Goal: Check status

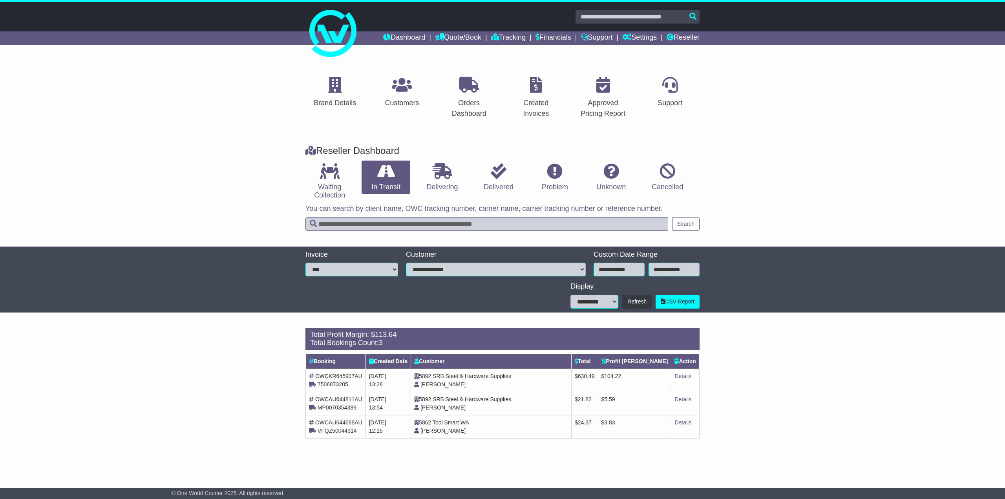
click at [341, 206] on p "You can search by client name, OWC tracking number, carrier name, carrier track…" at bounding box center [502, 208] width 394 height 9
click at [338, 178] on icon at bounding box center [330, 171] width 20 height 16
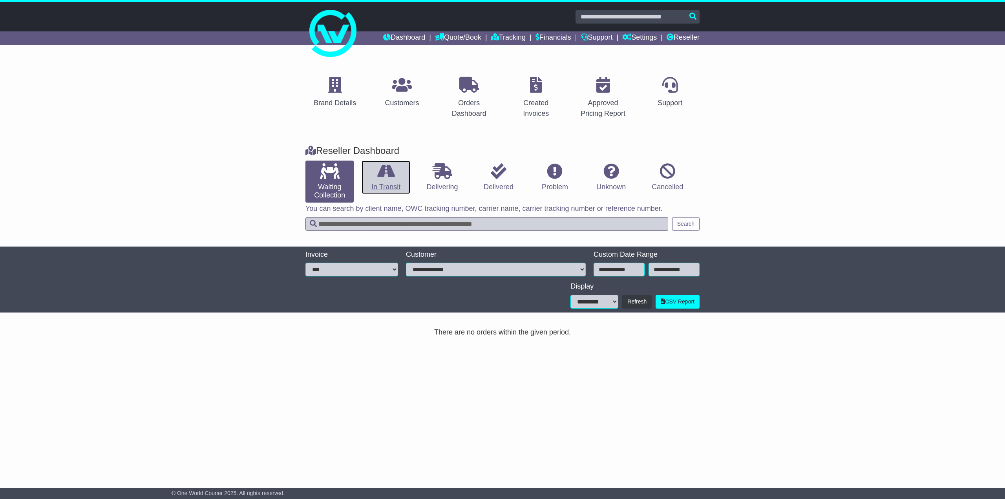
click at [371, 178] on link "In Transit" at bounding box center [385, 178] width 48 height 34
click at [103, 95] on div "Brand Details Customers Orders Dashboard Created Invoices Approved Pricing Repo…" at bounding box center [502, 97] width 1005 height 79
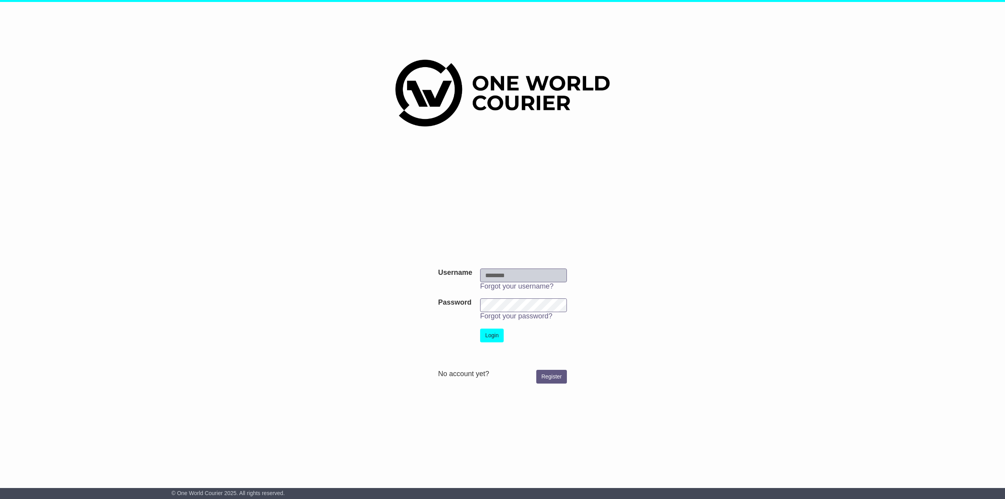
type input "********"
click at [494, 343] on td "Login" at bounding box center [523, 336] width 95 height 22
click at [493, 339] on button "Login" at bounding box center [492, 335] width 24 height 14
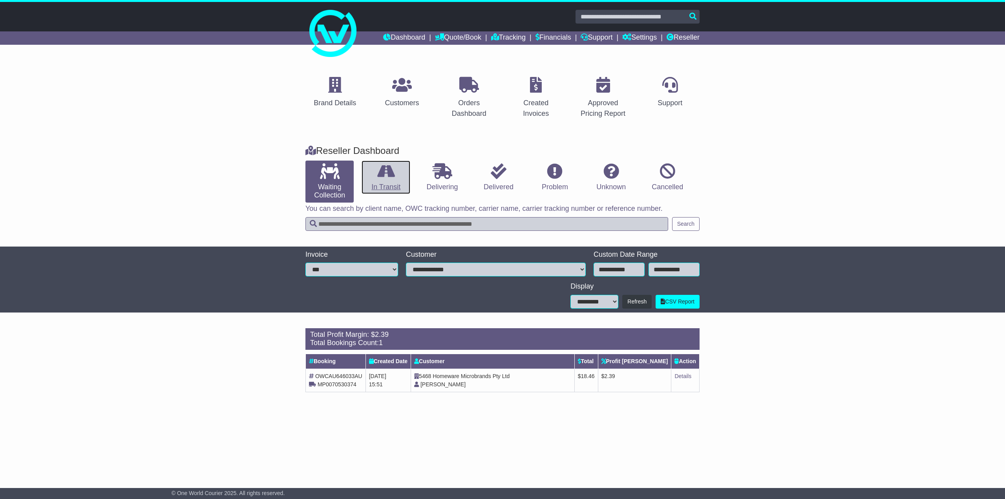
click at [372, 172] on link "In Transit" at bounding box center [385, 178] width 48 height 34
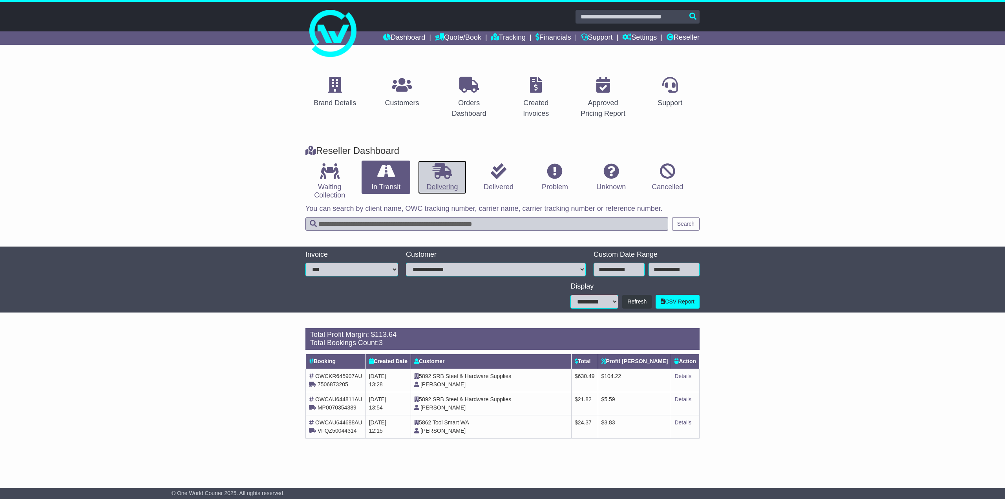
click at [422, 171] on link "Delivering" at bounding box center [442, 178] width 48 height 34
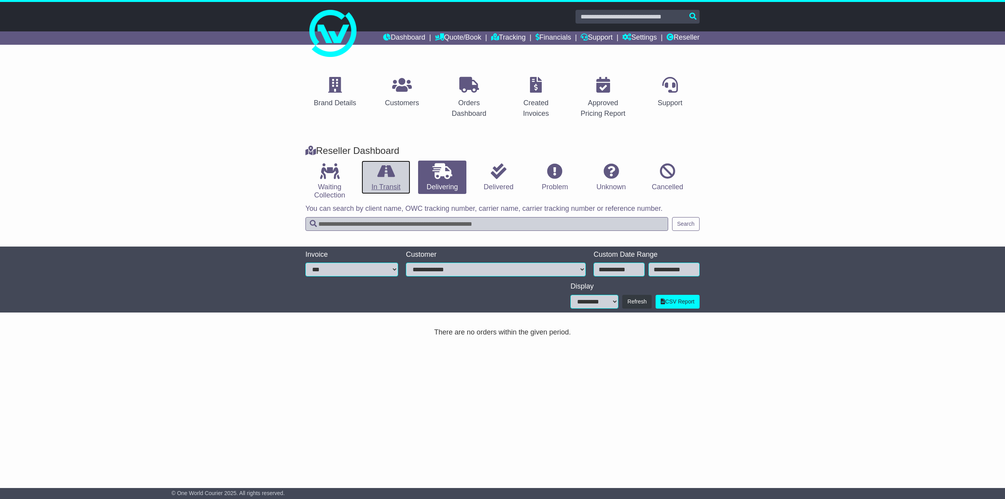
click at [390, 173] on icon at bounding box center [386, 171] width 18 height 16
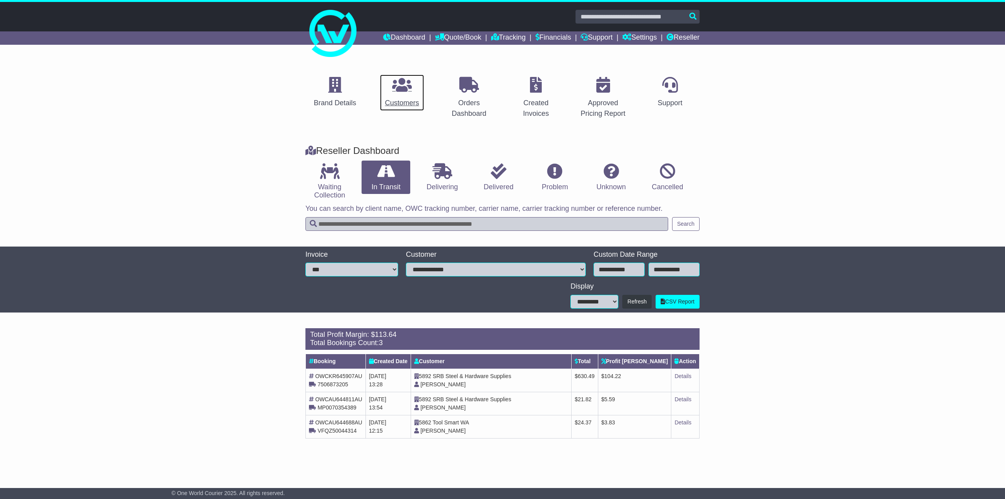
click at [399, 95] on link "Customers" at bounding box center [402, 92] width 44 height 37
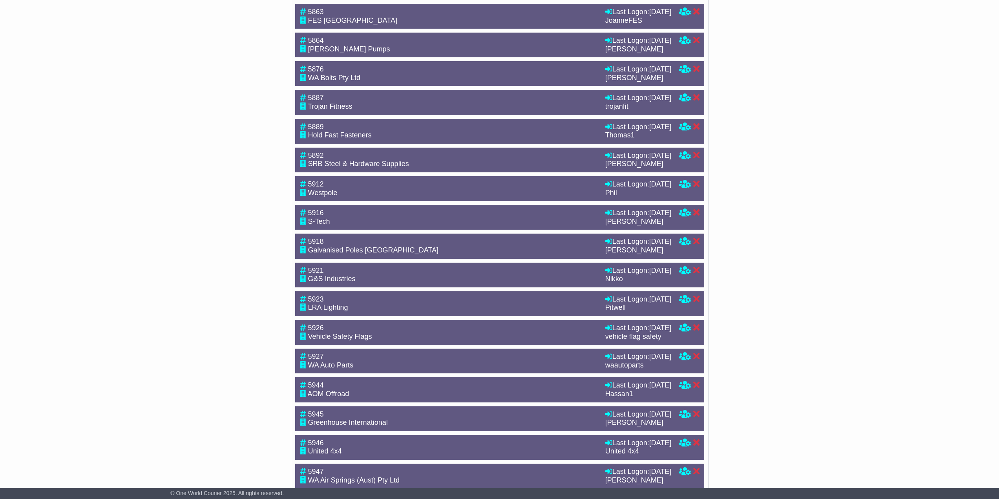
scroll to position [603, 0]
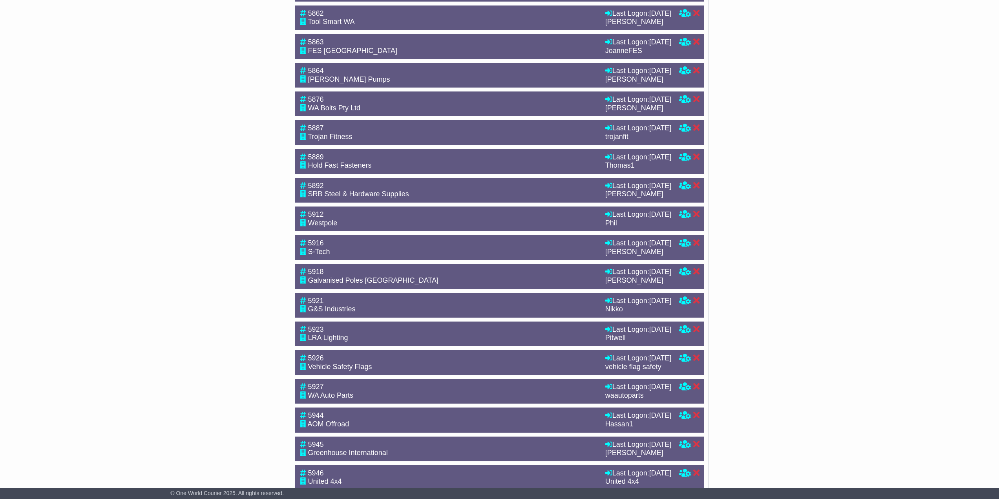
drag, startPoint x: 235, startPoint y: 412, endPoint x: 264, endPoint y: 209, distance: 205.0
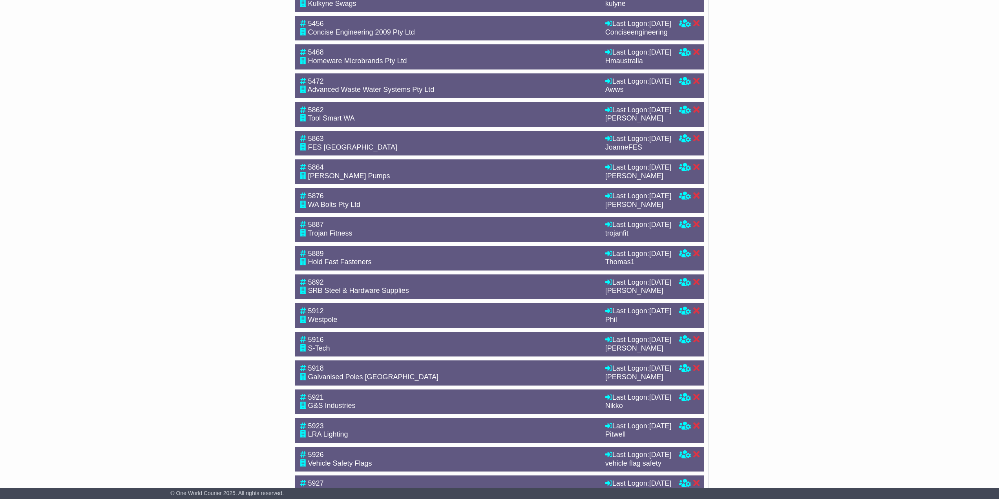
scroll to position [0, 0]
